Goal: Book appointment/travel/reservation

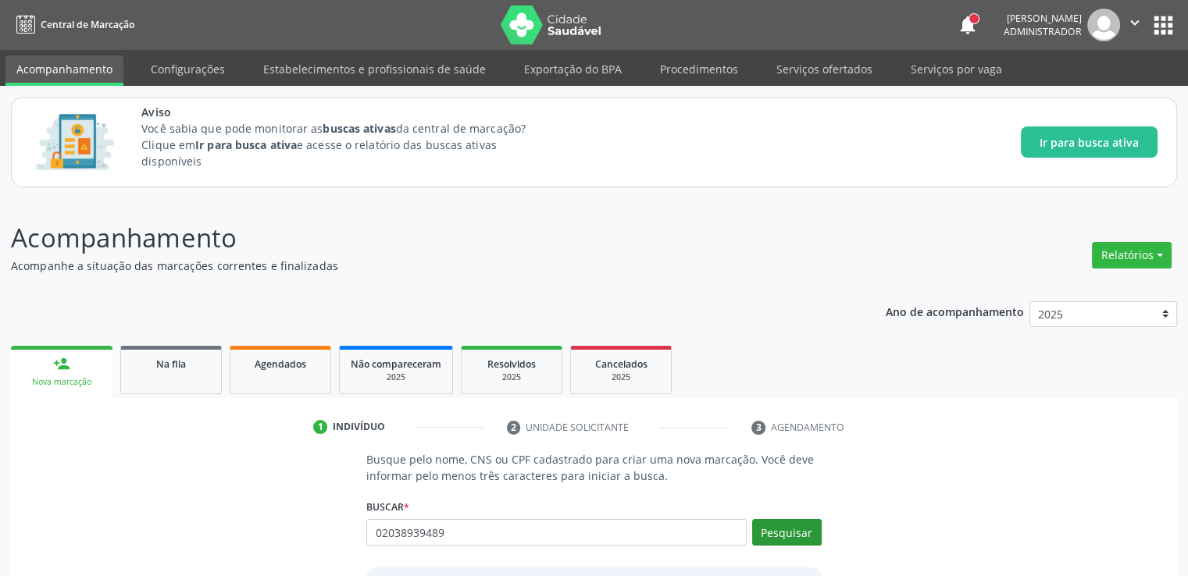
type input "02038939489"
click at [772, 526] on button "Pesquisar" at bounding box center [787, 532] width 70 height 27
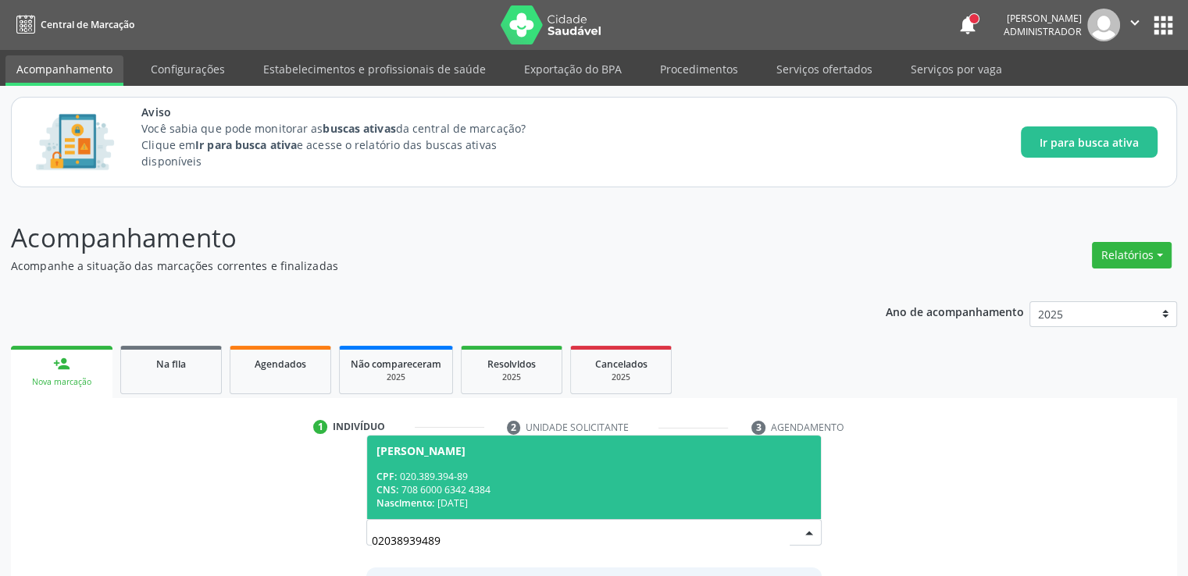
click at [712, 473] on div "CPF: 020.389.394-89" at bounding box center [594, 476] width 434 height 13
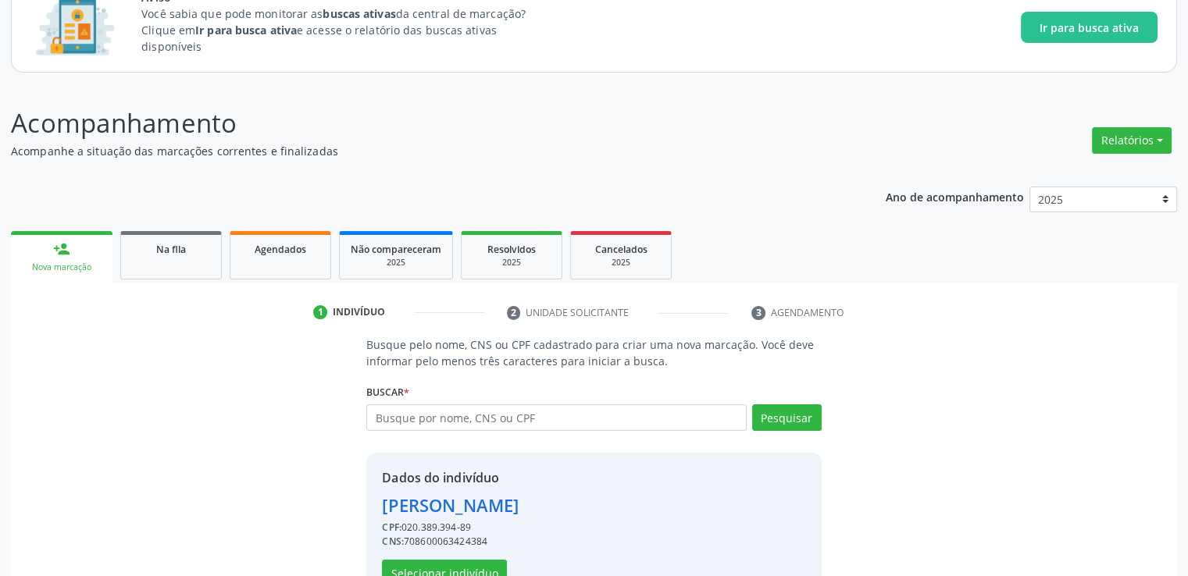
scroll to position [162, 0]
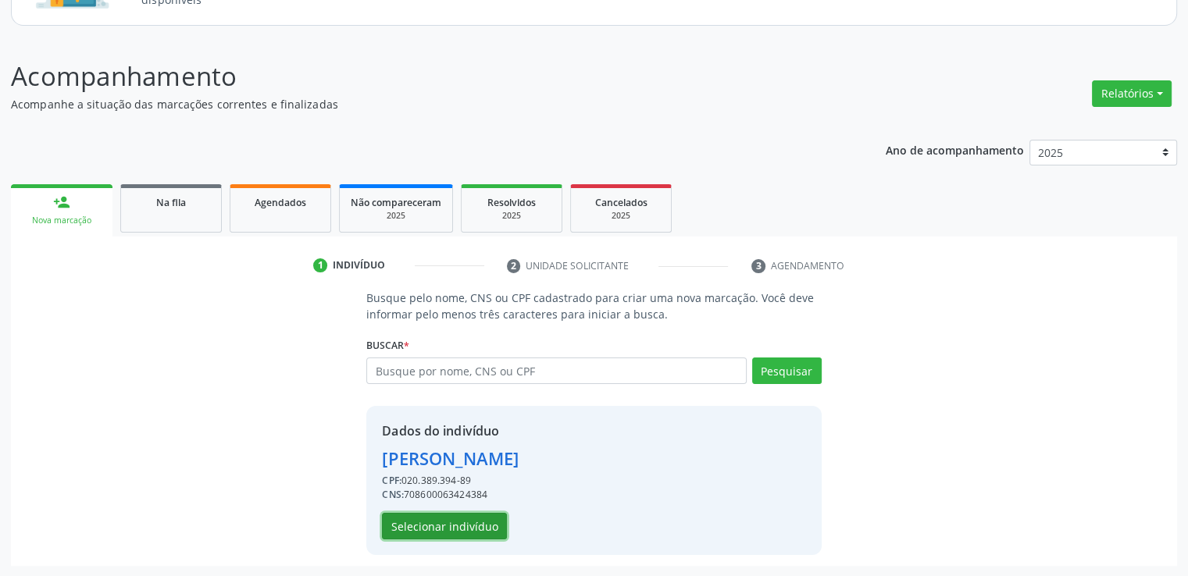
click at [470, 538] on button "Selecionar indivíduo" at bounding box center [444, 526] width 125 height 27
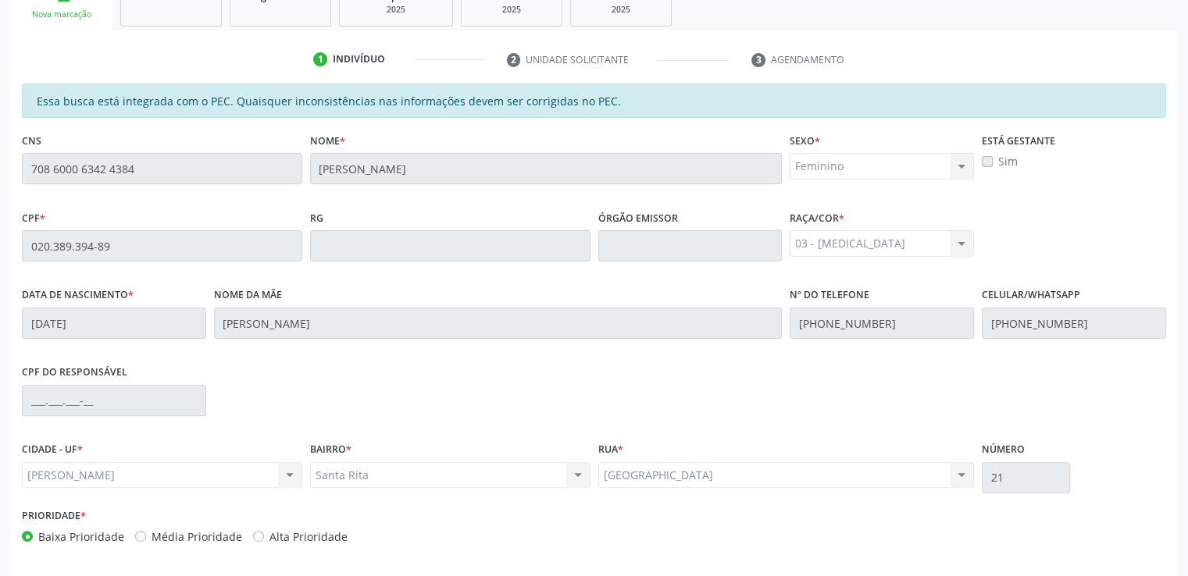
scroll to position [427, 0]
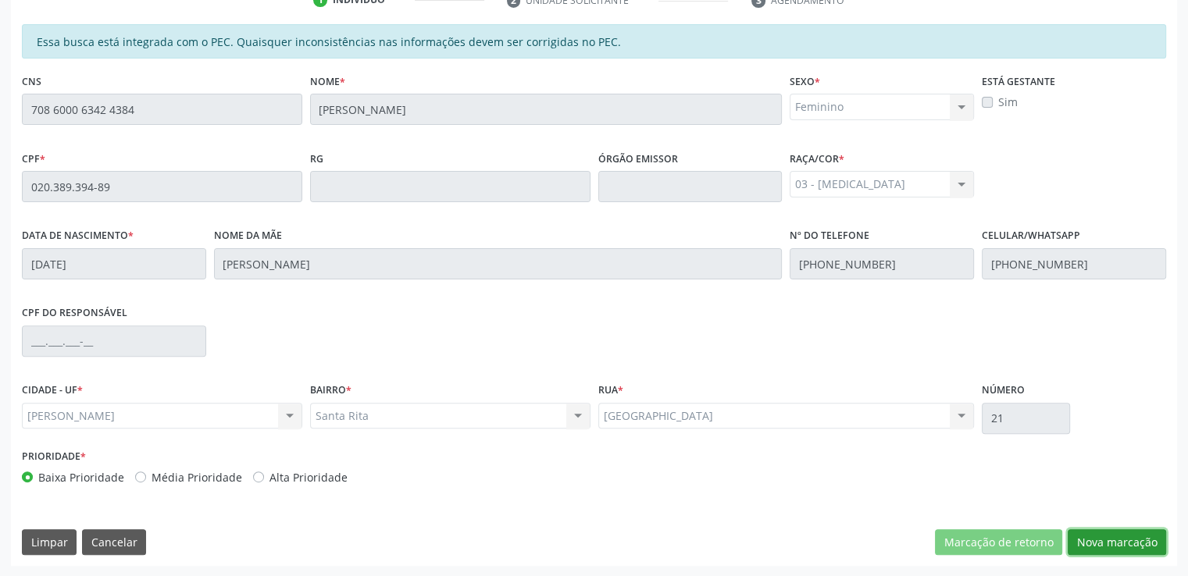
click at [1142, 541] on button "Nova marcação" at bounding box center [1117, 543] width 98 height 27
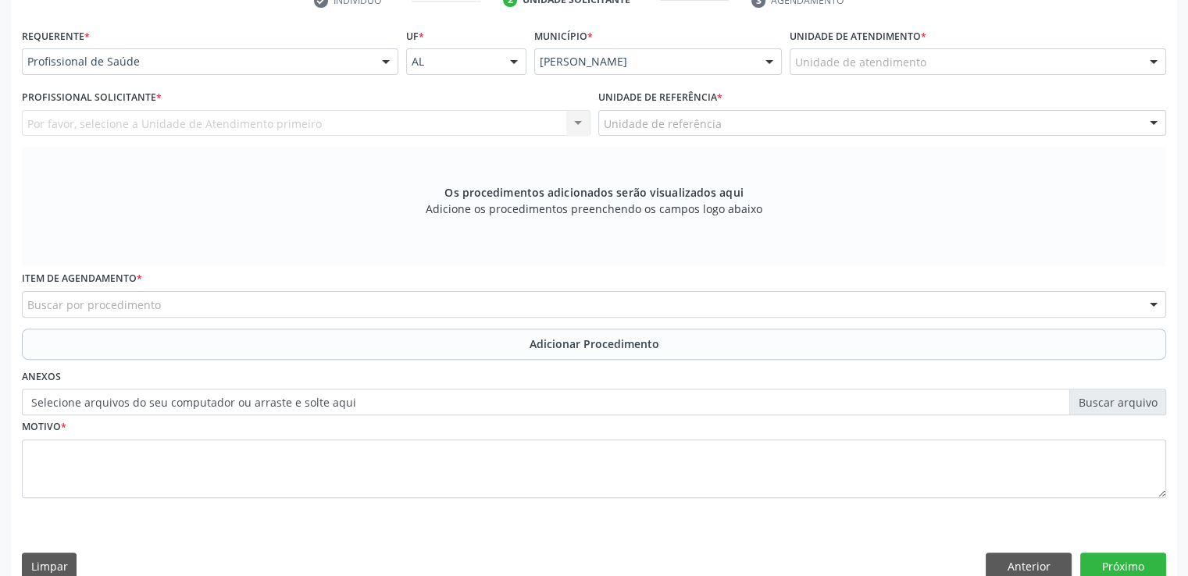
scroll to position [428, 0]
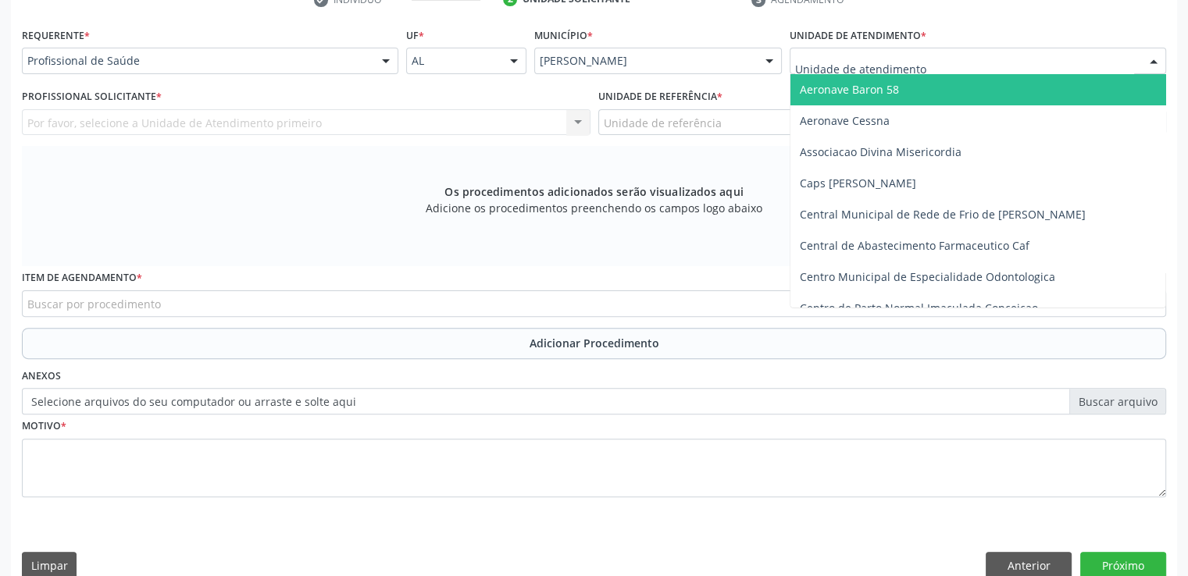
click at [1110, 57] on div at bounding box center [978, 61] width 377 height 27
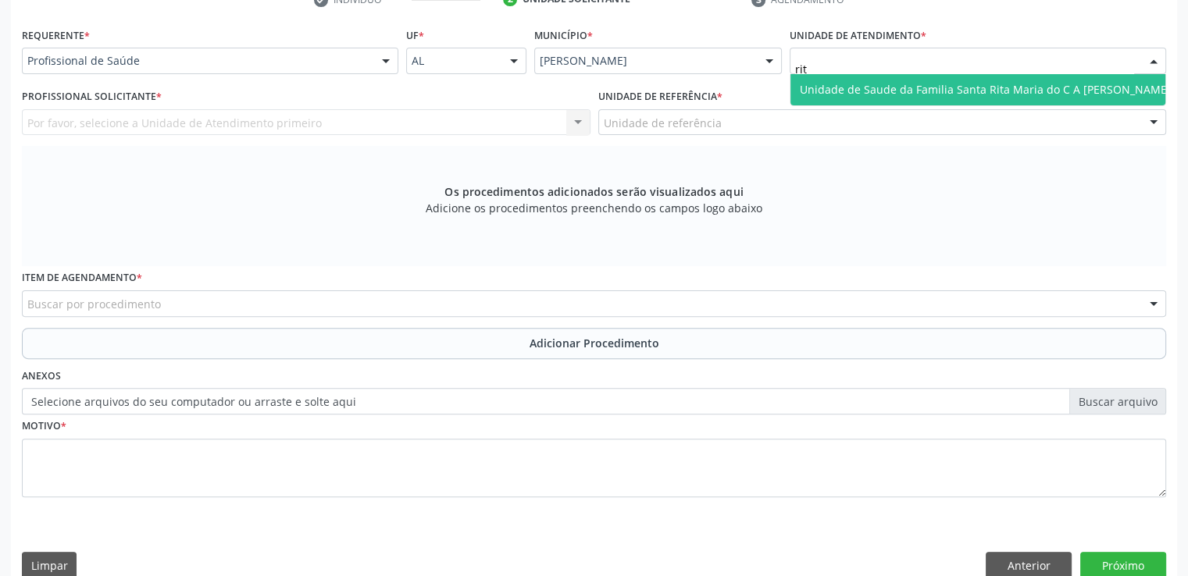
type input "rita"
click at [1039, 87] on span "Unidade de Saude da Familia Santa Rita Maria do C A [PERSON_NAME]" at bounding box center [985, 89] width 371 height 15
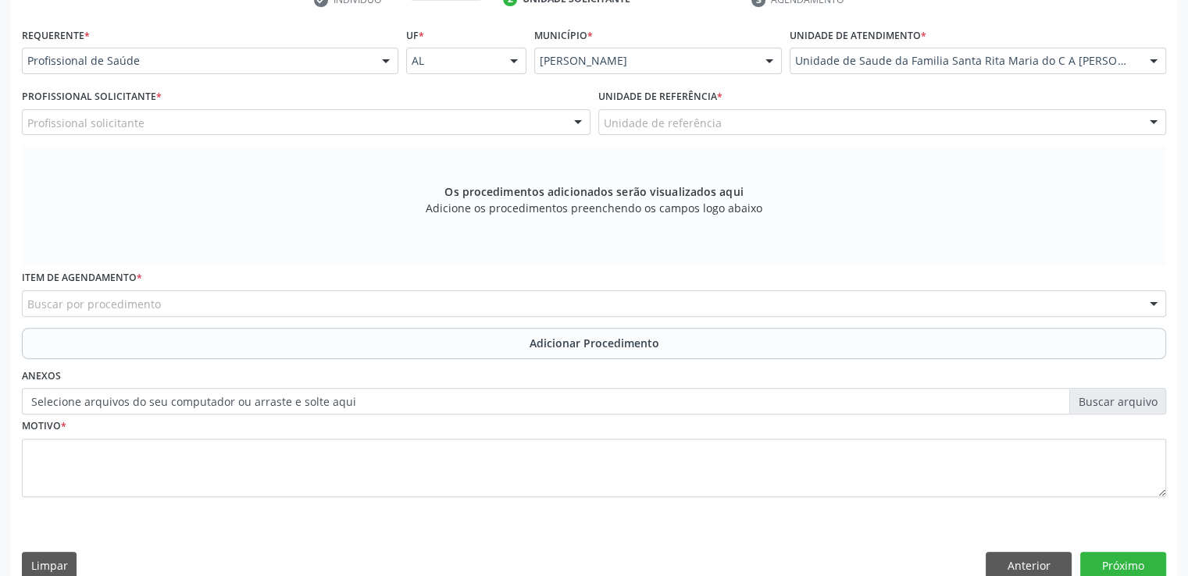
click at [238, 128] on div "Profissional solicitante" at bounding box center [306, 122] width 569 height 27
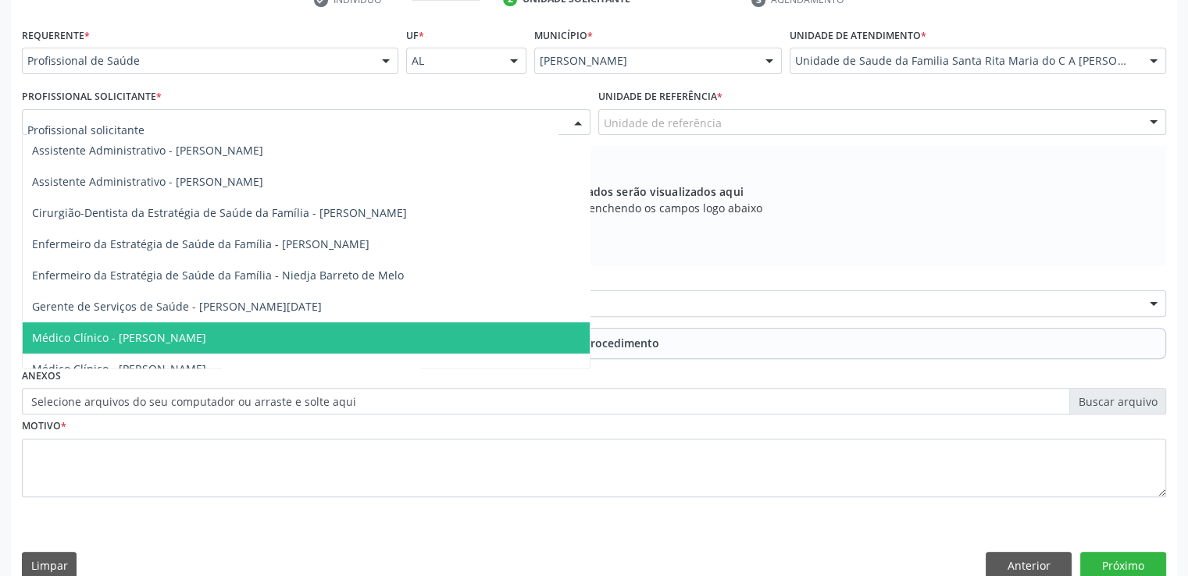
click at [231, 333] on span "Médico Clínico - [PERSON_NAME]" at bounding box center [306, 338] width 567 height 31
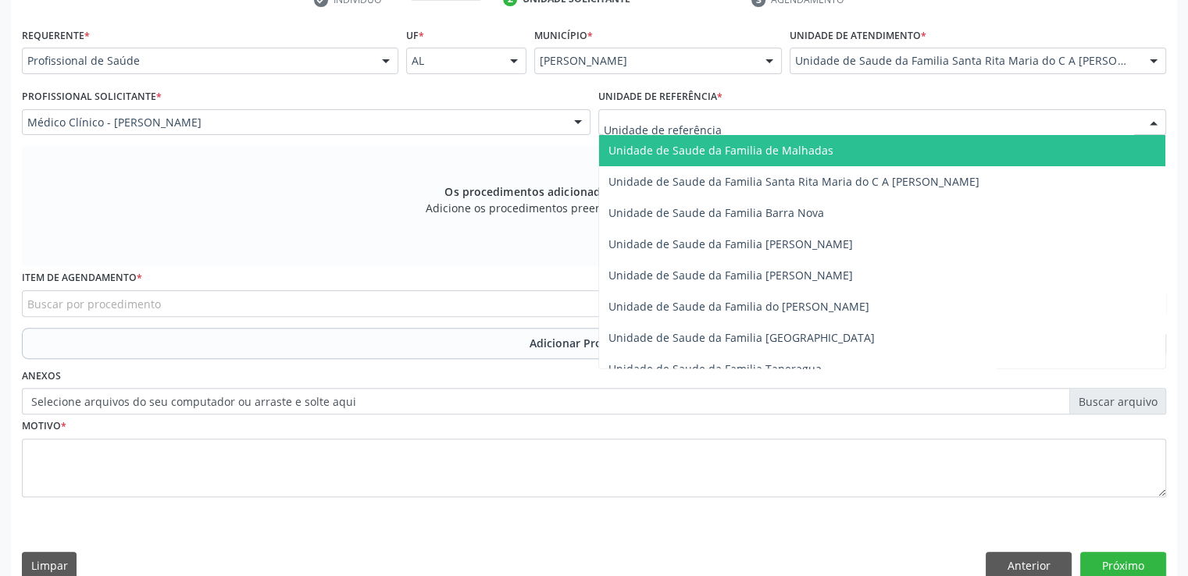
click at [815, 126] on div at bounding box center [882, 122] width 569 height 27
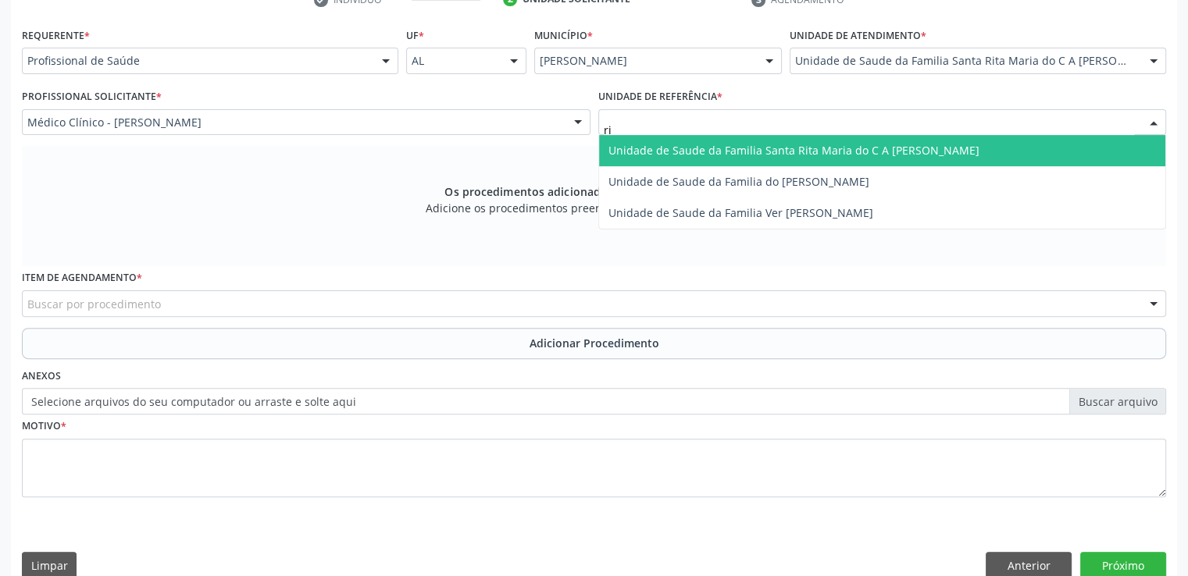
type input "rit"
click at [925, 161] on span "Unidade de Saude da Familia Santa Rita Maria do C A [PERSON_NAME]" at bounding box center [882, 150] width 567 height 31
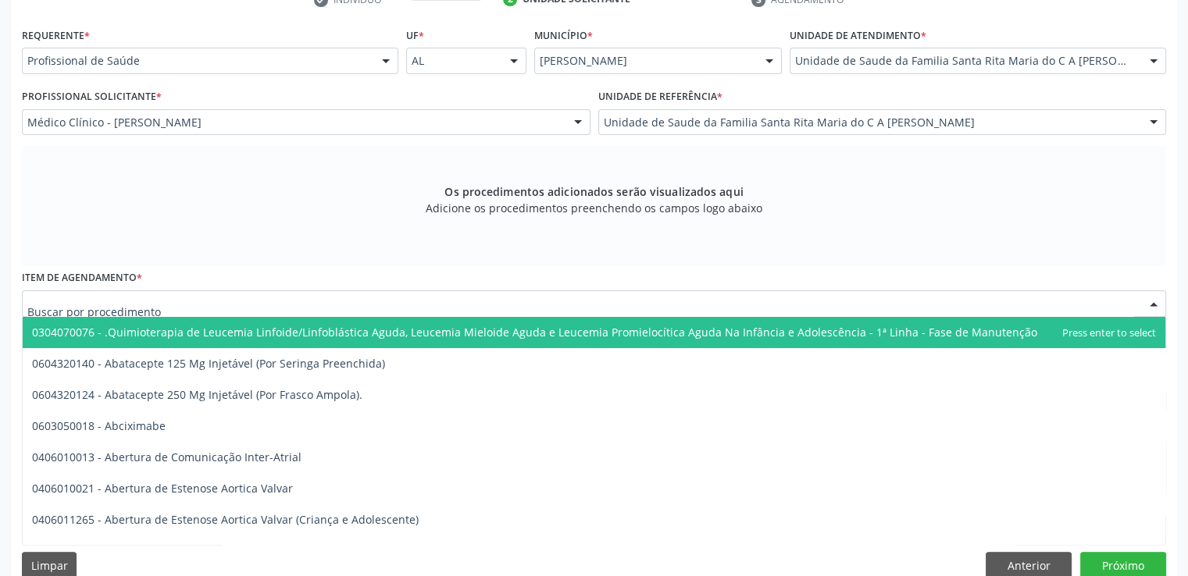
click at [564, 298] on div at bounding box center [594, 304] width 1144 height 27
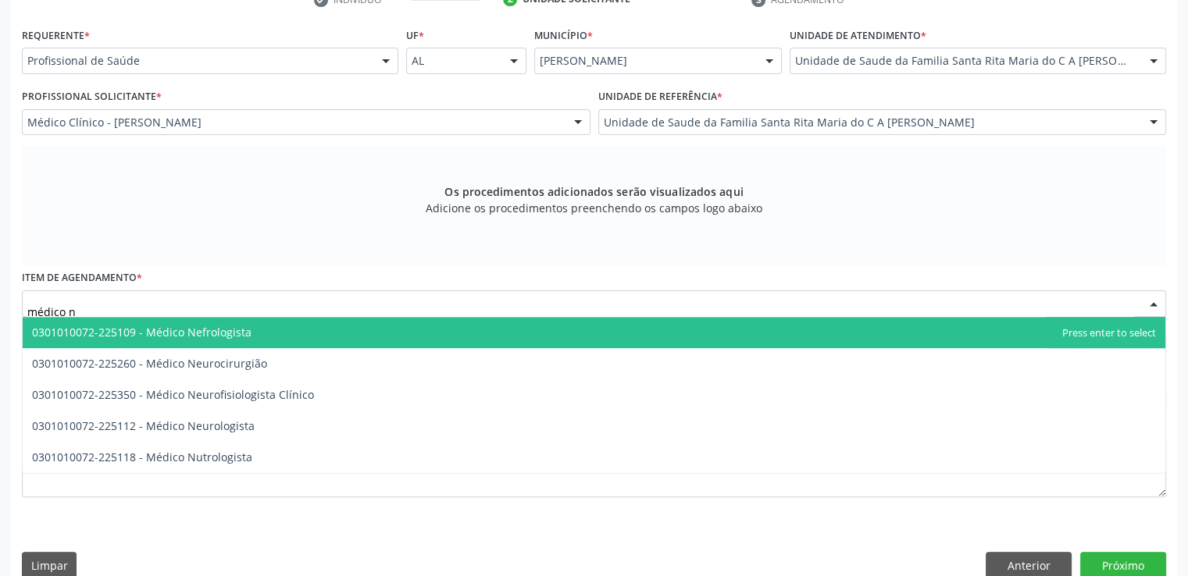
type input "médico ne"
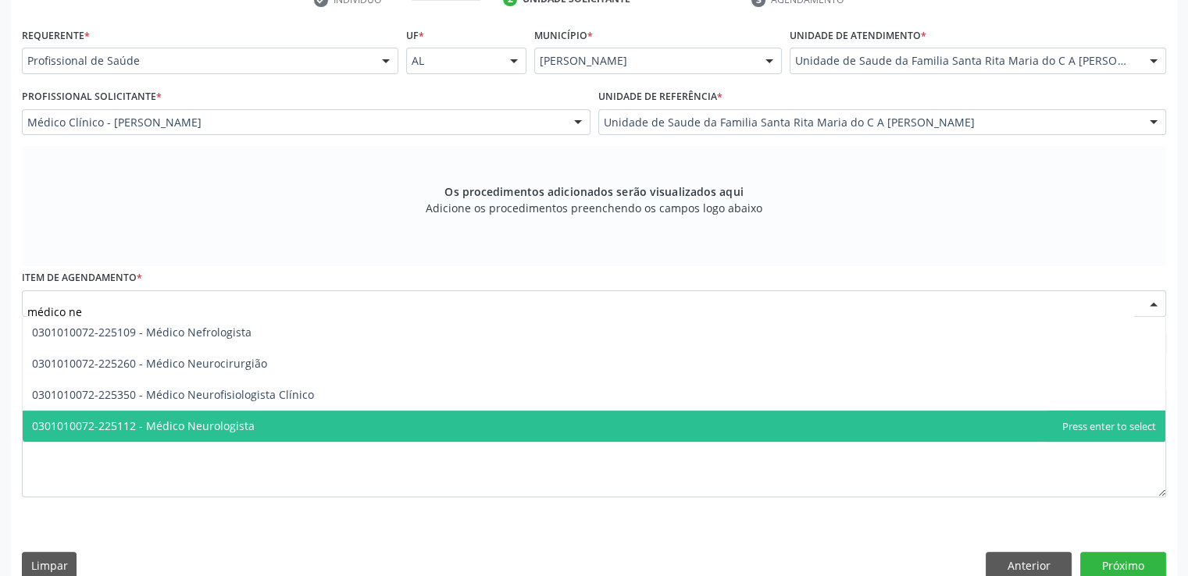
click at [353, 429] on span "0301010072-225112 - Médico Neurologista" at bounding box center [594, 426] width 1143 height 31
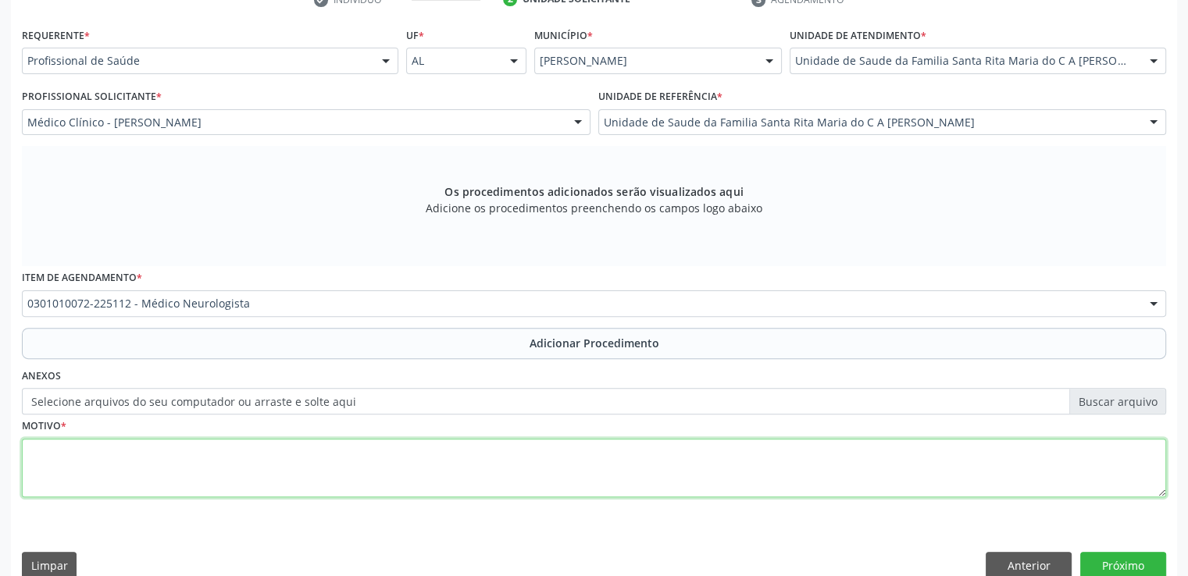
click at [400, 472] on textarea at bounding box center [594, 468] width 1144 height 59
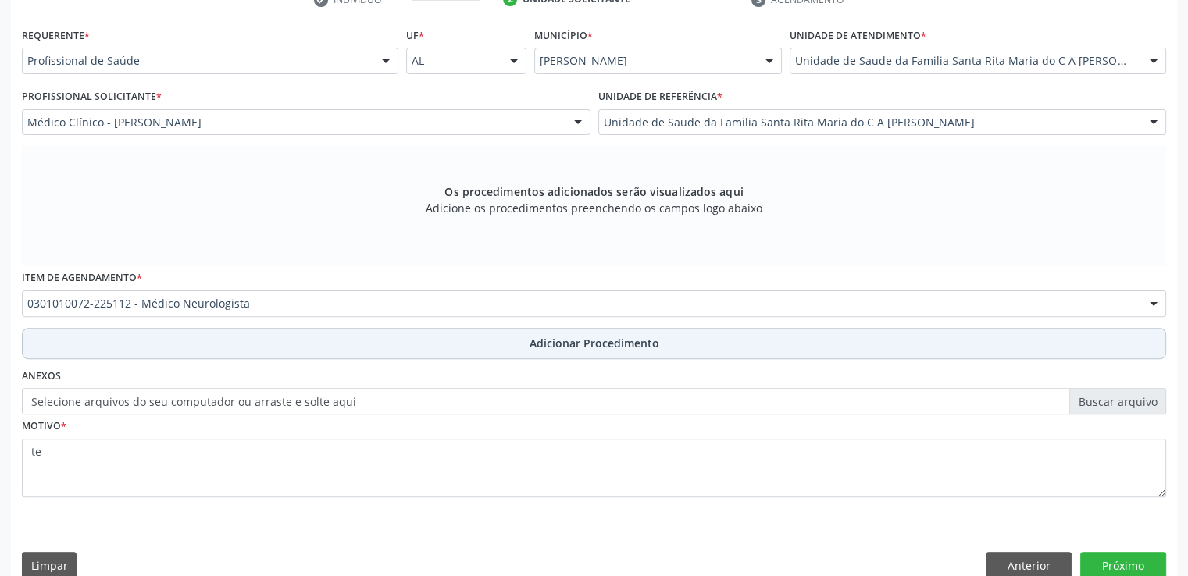
click at [626, 344] on span "Adicionar Procedimento" at bounding box center [595, 343] width 130 height 16
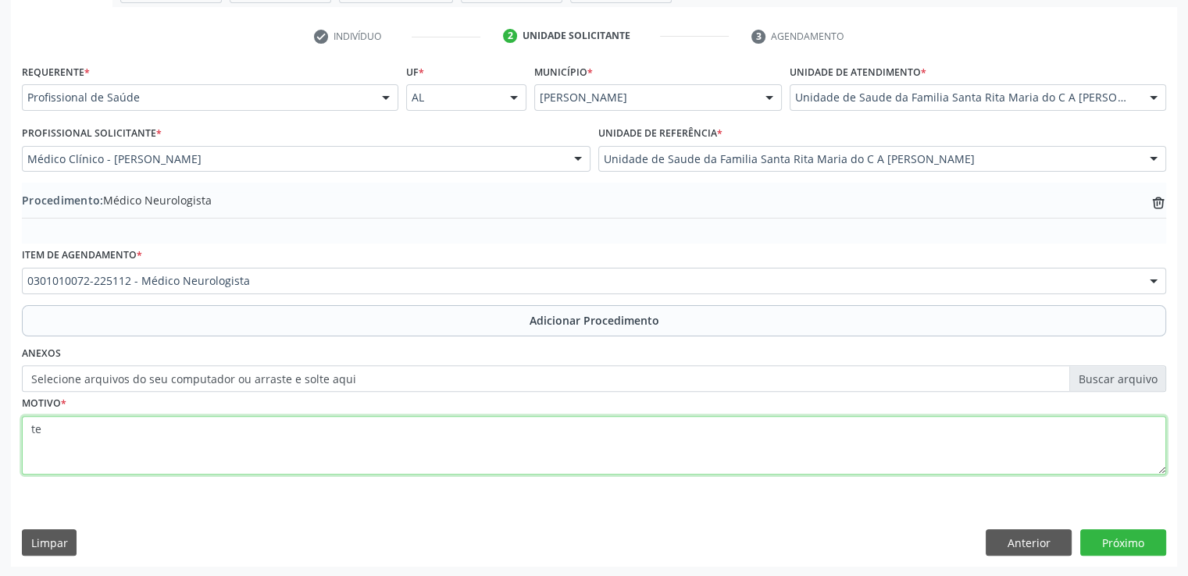
click at [461, 430] on textarea "te" at bounding box center [594, 445] width 1144 height 59
type textarea "teste ti"
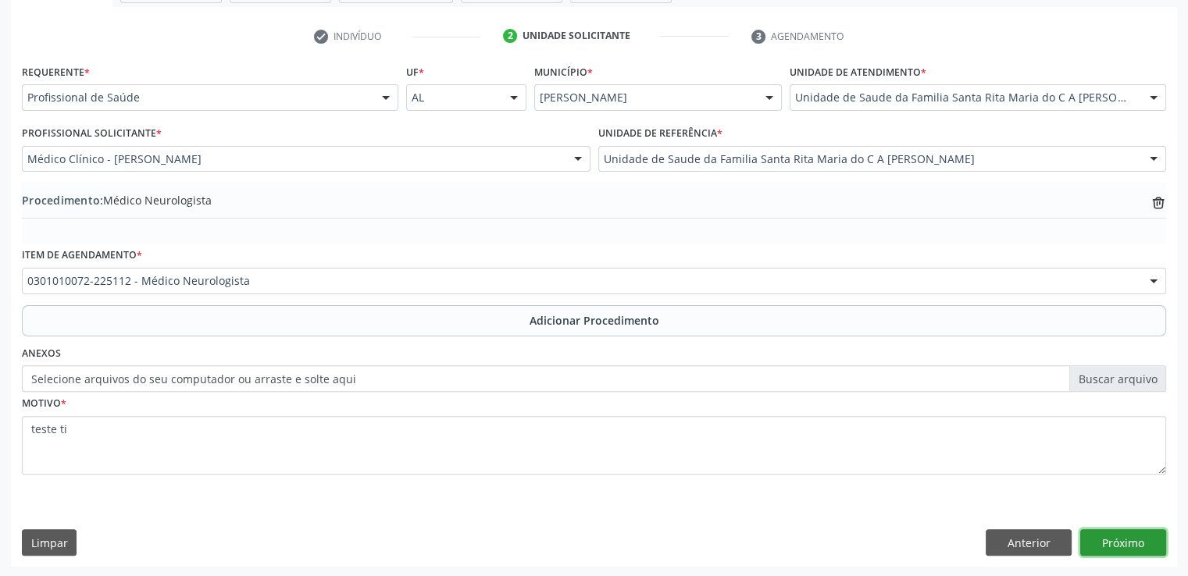
click at [1150, 541] on button "Próximo" at bounding box center [1123, 543] width 86 height 27
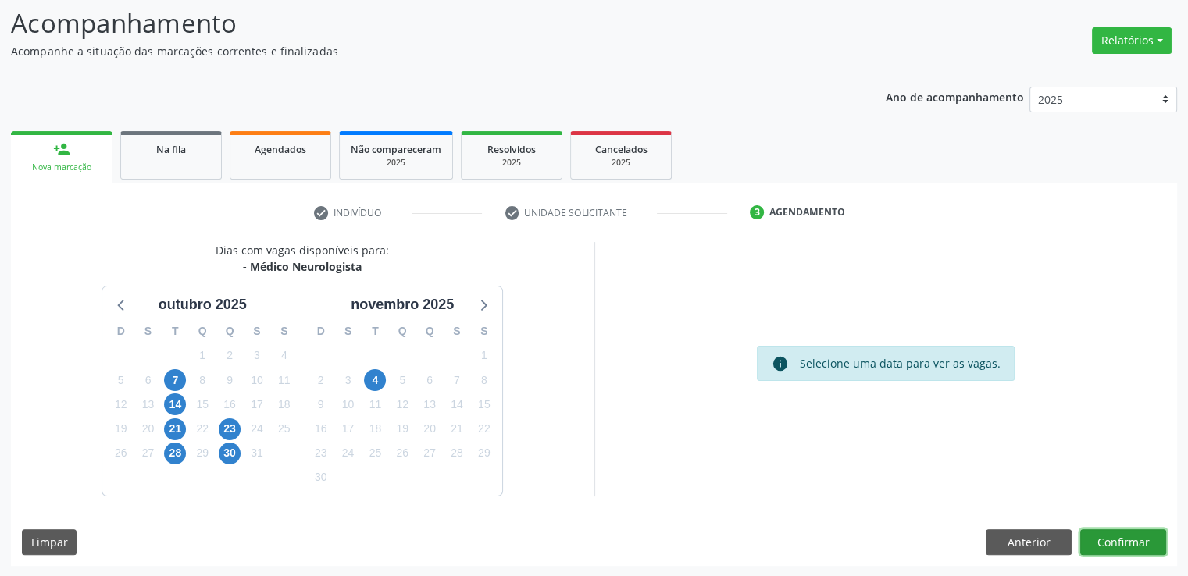
click at [1150, 541] on button "Confirmar" at bounding box center [1123, 543] width 86 height 27
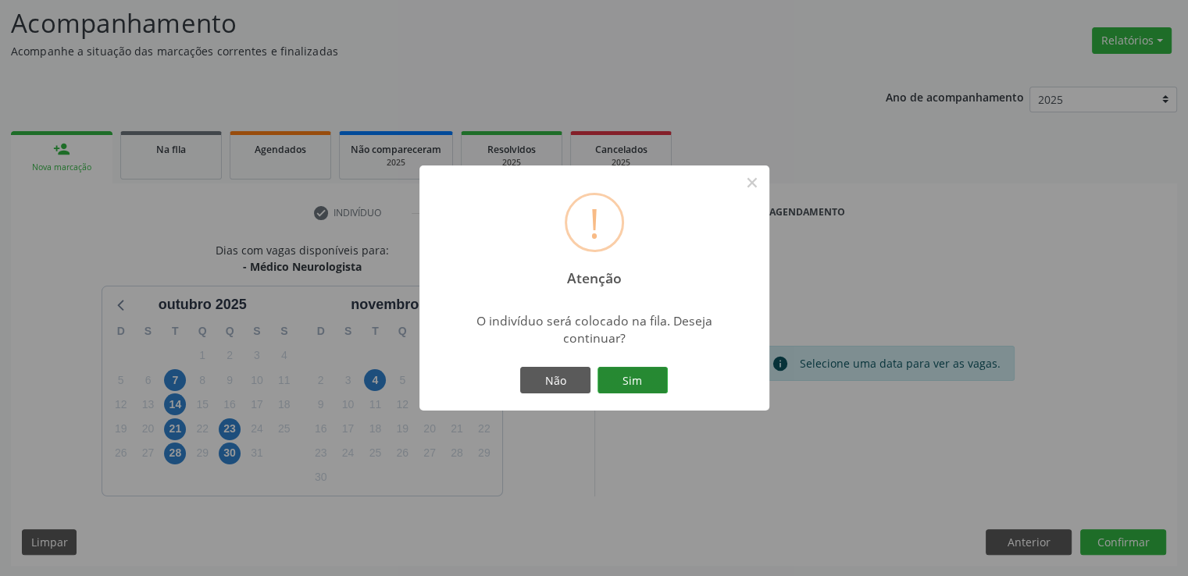
click at [648, 380] on button "Sim" at bounding box center [633, 380] width 70 height 27
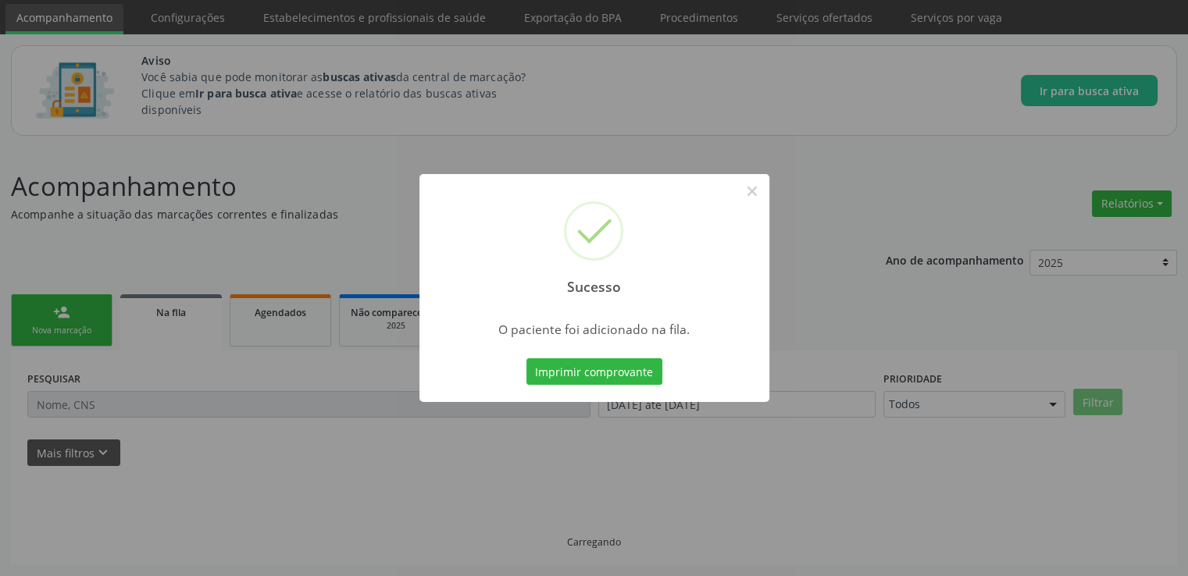
scroll to position [51, 0]
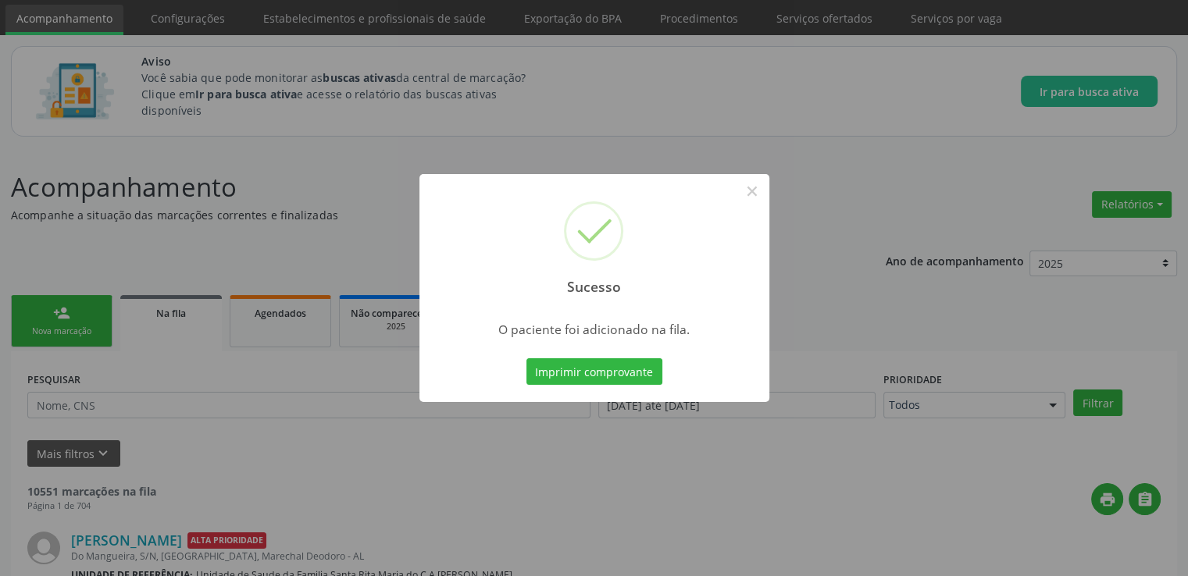
click at [648, 380] on button "Imprimir comprovante" at bounding box center [594, 372] width 136 height 27
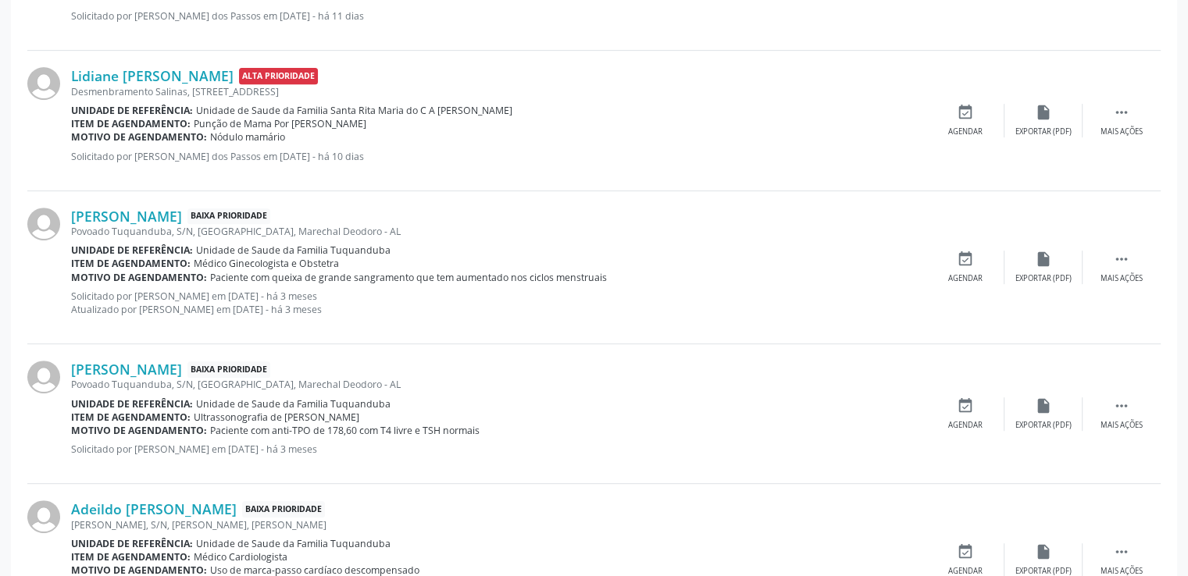
scroll to position [468, 0]
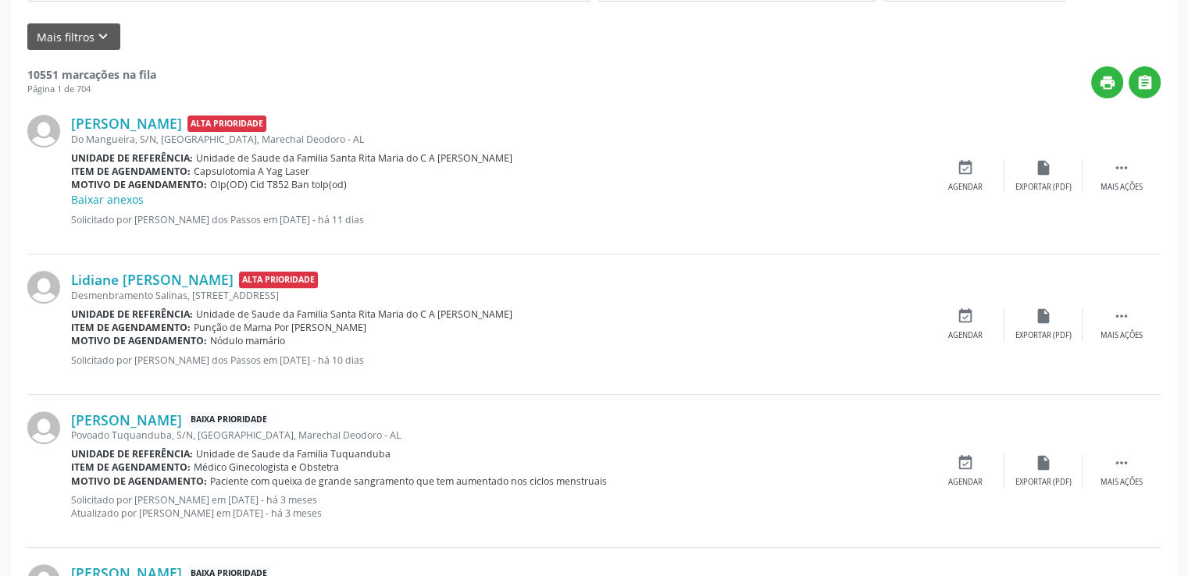
drag, startPoint x: 1172, startPoint y: 178, endPoint x: 1196, endPoint y: 102, distance: 79.3
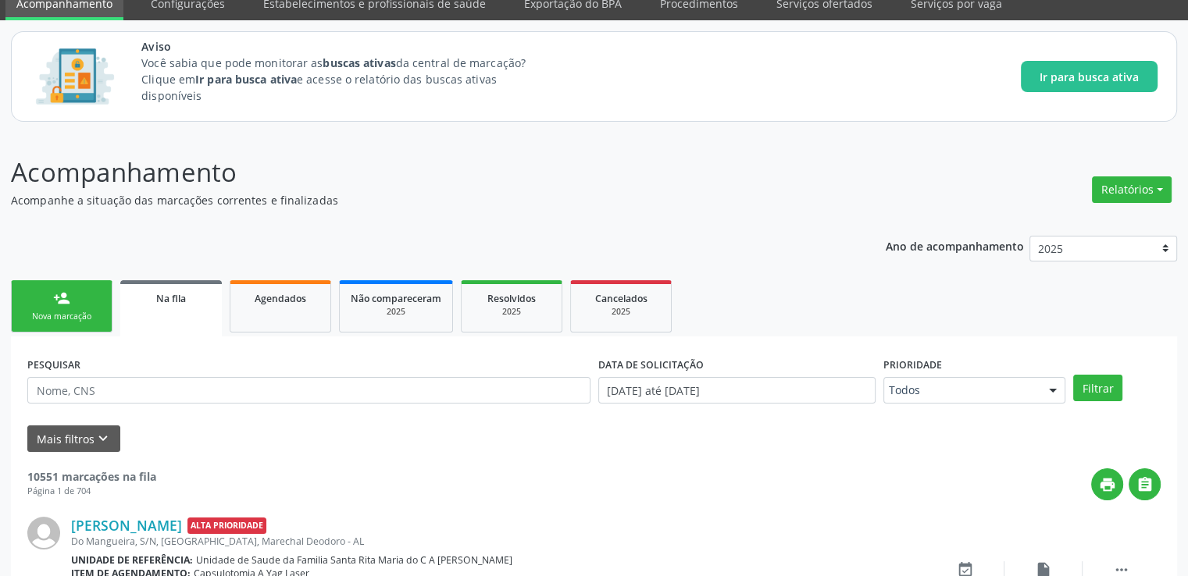
scroll to position [0, 0]
